Goal: Find specific page/section: Find specific page/section

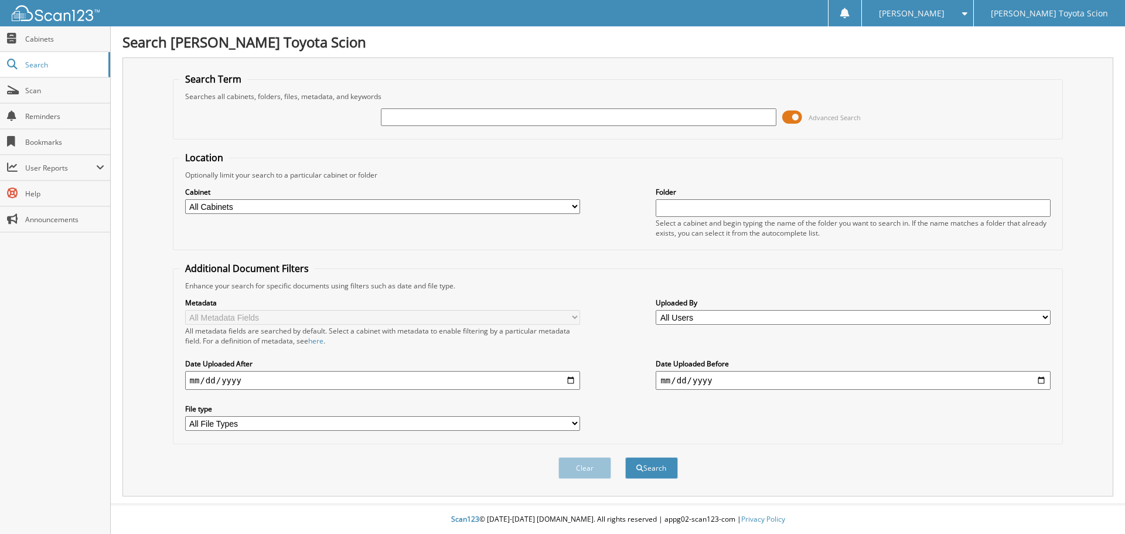
click at [645, 116] on input "text" at bounding box center [578, 117] width 395 height 18
type input "812668"
click at [625, 457] on button "Search" at bounding box center [651, 468] width 53 height 22
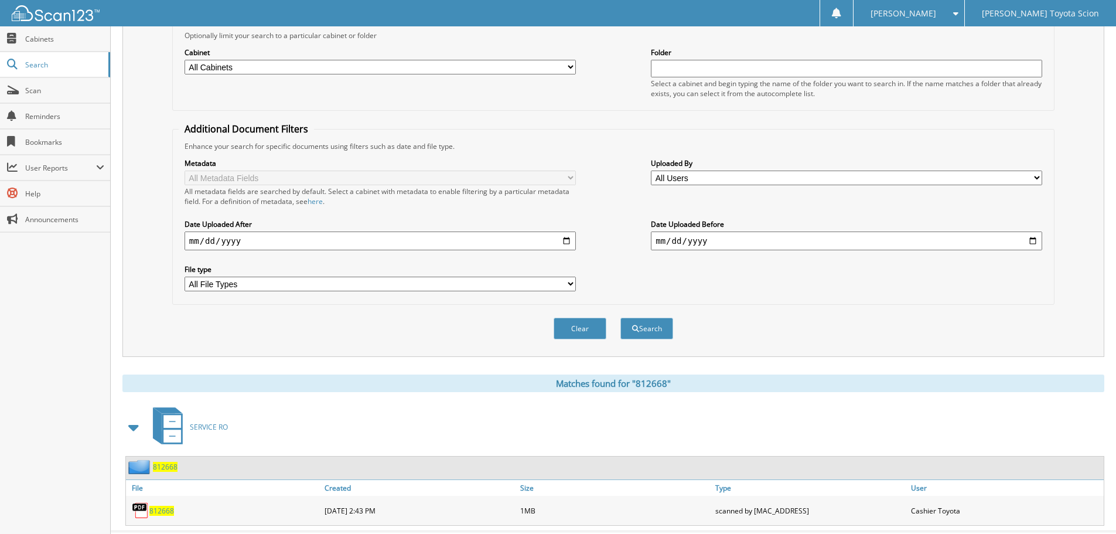
scroll to position [167, 0]
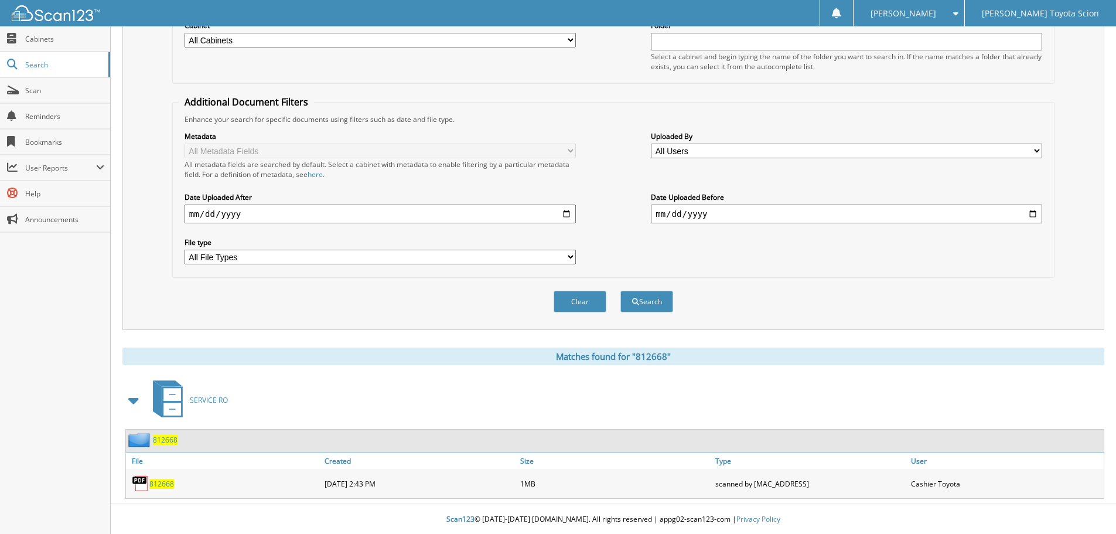
click at [168, 483] on span "812668" at bounding box center [161, 484] width 25 height 10
